Goal: Task Accomplishment & Management: Manage account settings

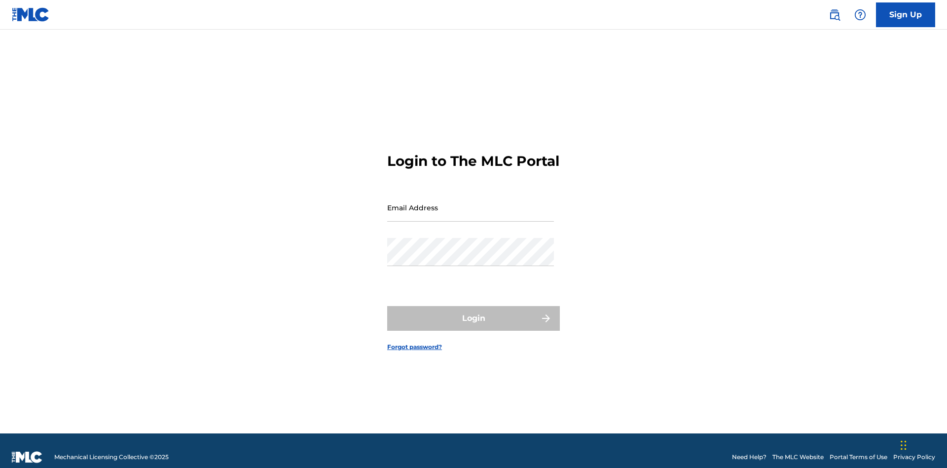
scroll to position [13, 0]
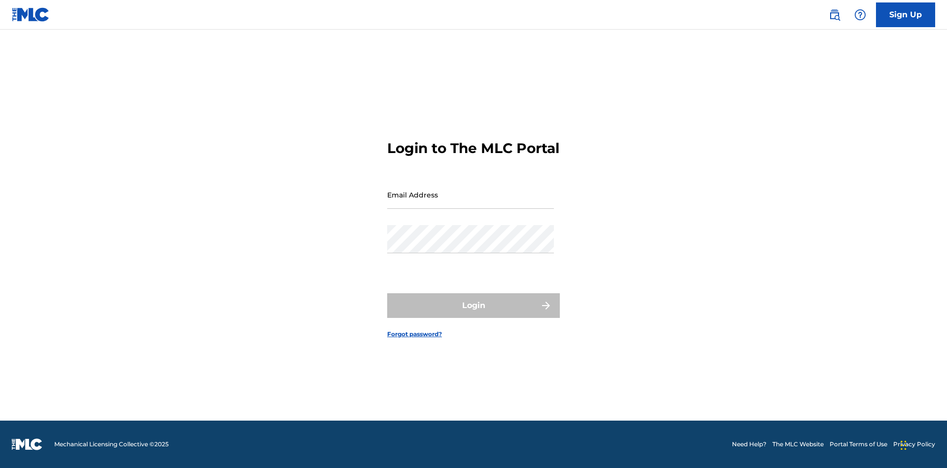
click at [471, 203] on input "Email Address" at bounding box center [470, 195] width 167 height 28
type input "Krystal.Ribble@themlc.com"
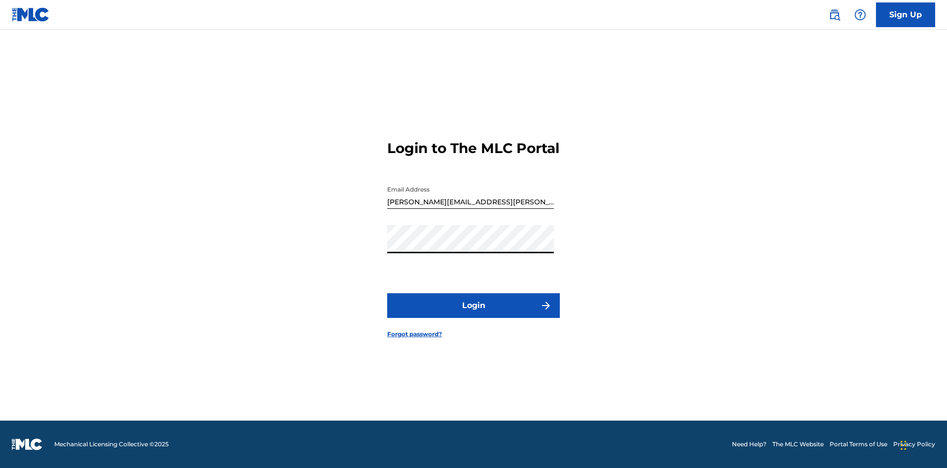
click at [474, 314] on button "Login" at bounding box center [473, 305] width 173 height 25
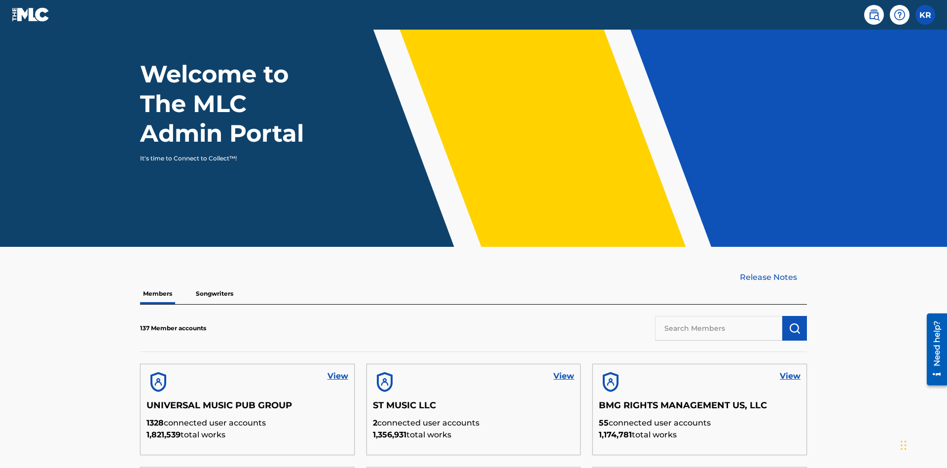
click at [719, 316] on input "text" at bounding box center [718, 328] width 127 height 25
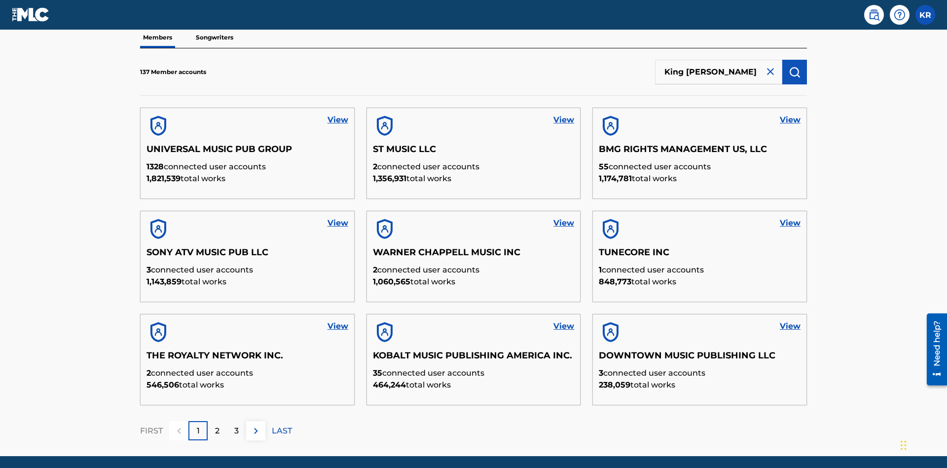
type input "King McTesterson"
click at [795, 66] on img "submit" at bounding box center [795, 72] width 12 height 12
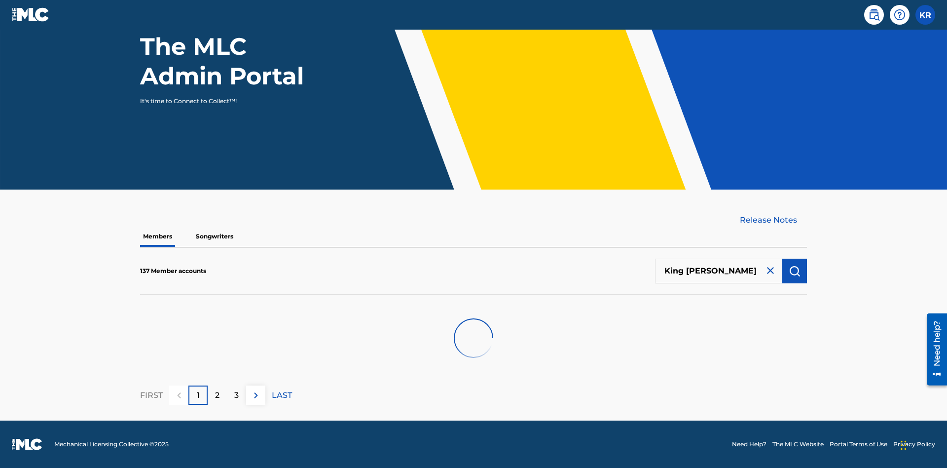
scroll to position [100, 0]
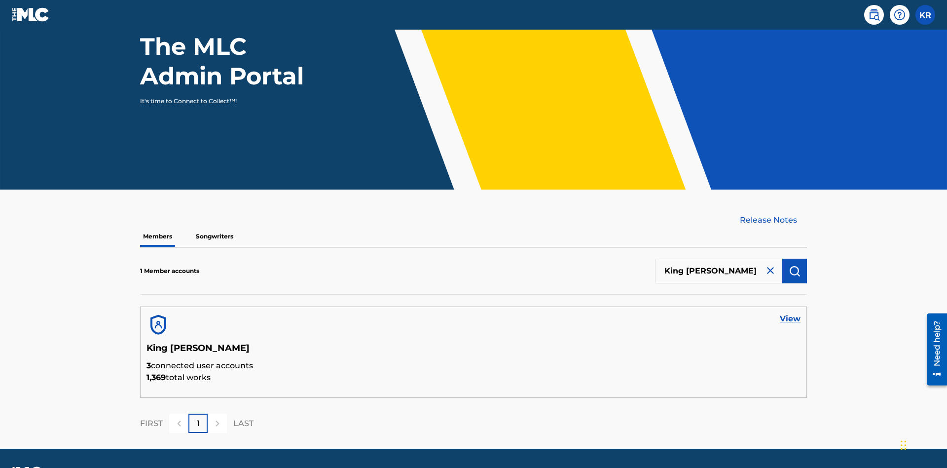
click at [790, 313] on link "View" at bounding box center [790, 319] width 21 height 12
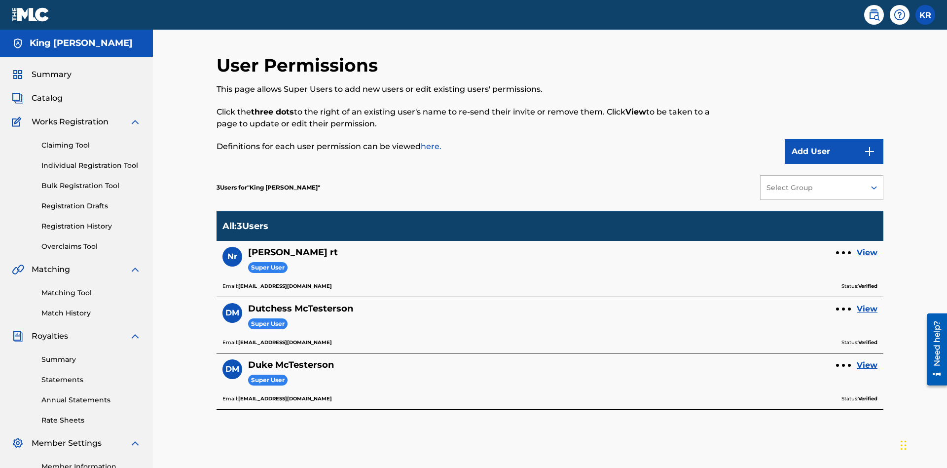
click at [844, 251] on div at bounding box center [843, 252] width 3 height 3
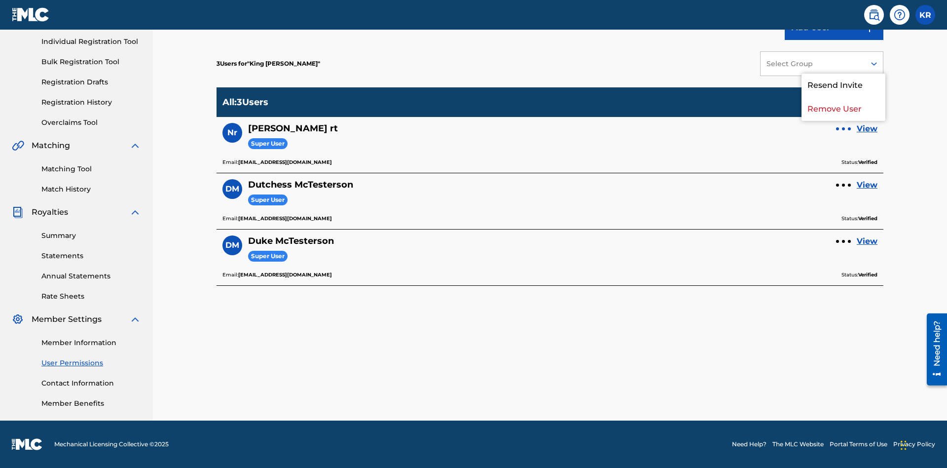
click at [844, 109] on p "Remove User" at bounding box center [844, 109] width 84 height 24
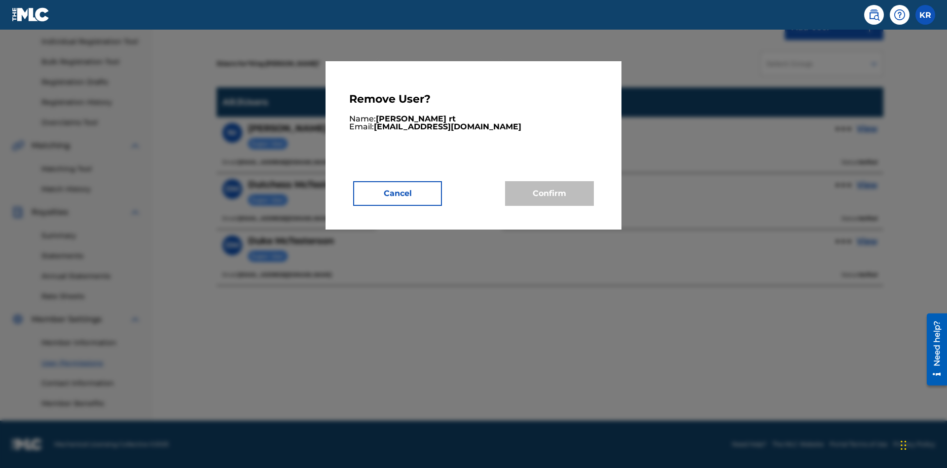
click at [398, 193] on button "Cancel" at bounding box center [397, 193] width 89 height 25
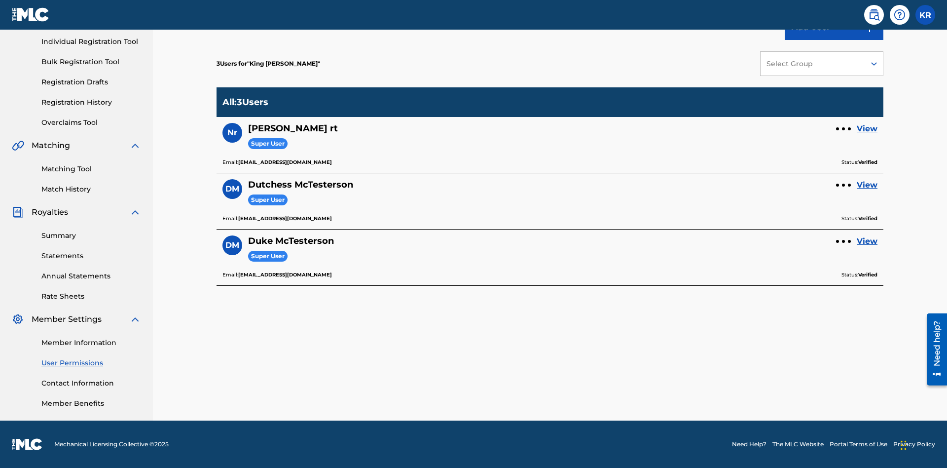
click at [867, 129] on link "View" at bounding box center [867, 129] width 21 height 12
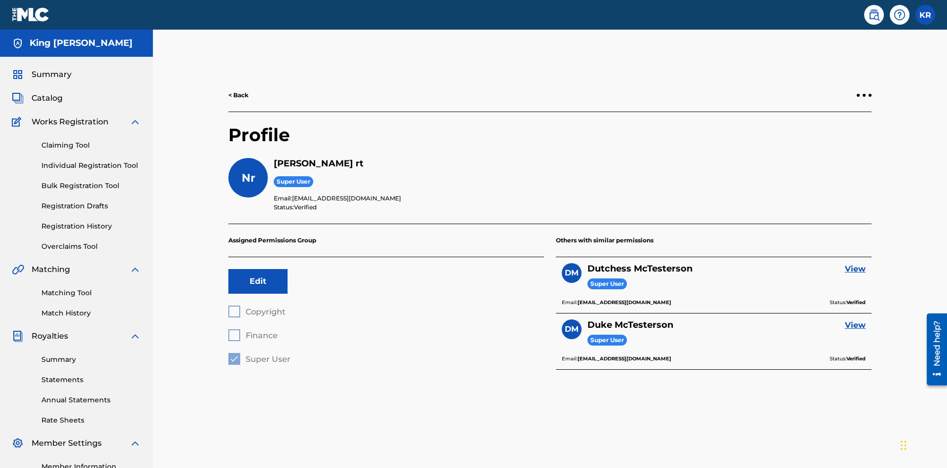
click at [864, 94] on div at bounding box center [864, 95] width 3 height 3
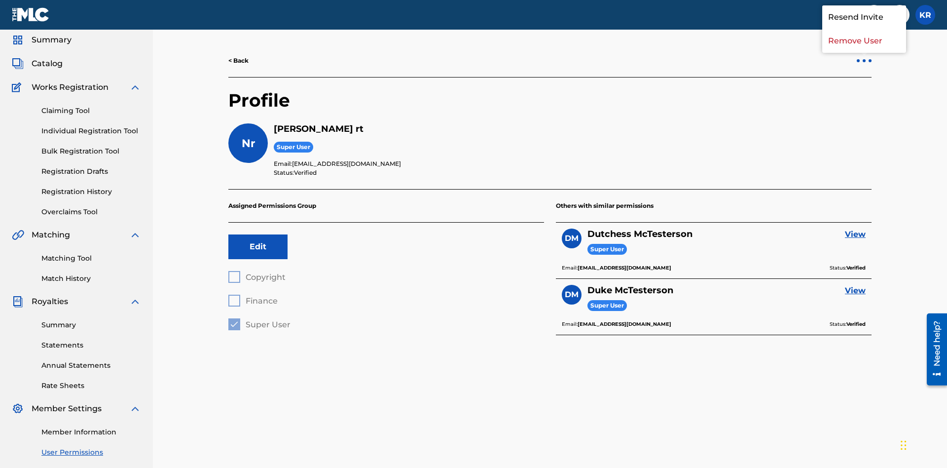
click at [864, 53] on p "Remove User" at bounding box center [864, 41] width 84 height 24
